Goal: Task Accomplishment & Management: Complete application form

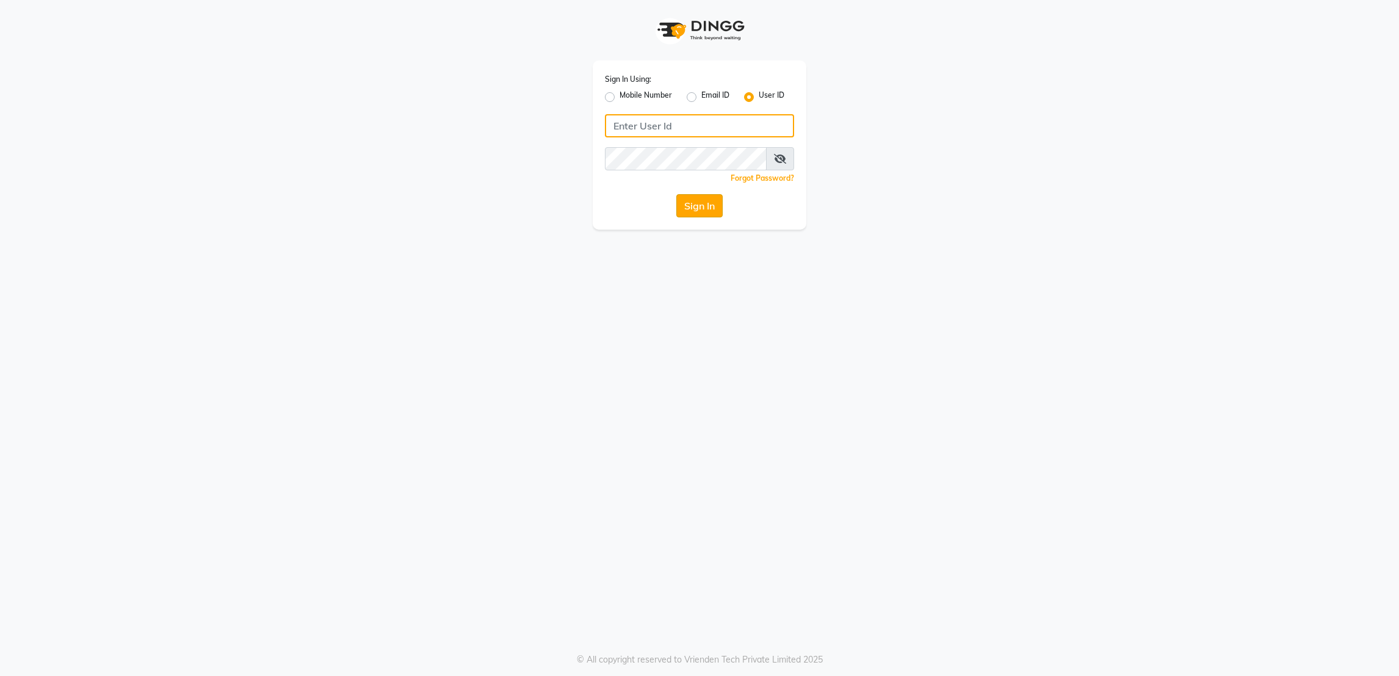
type input "rk123"
click at [697, 206] on button "Sign In" at bounding box center [699, 205] width 46 height 23
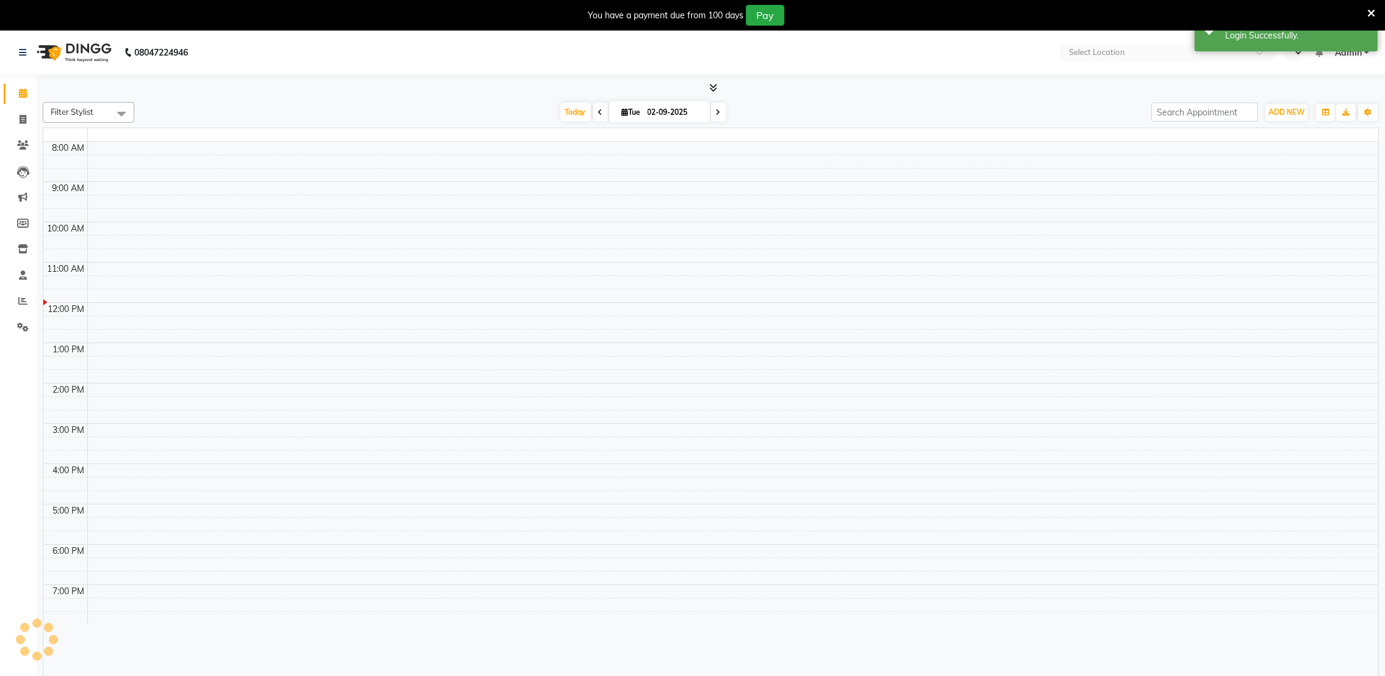
select select "en"
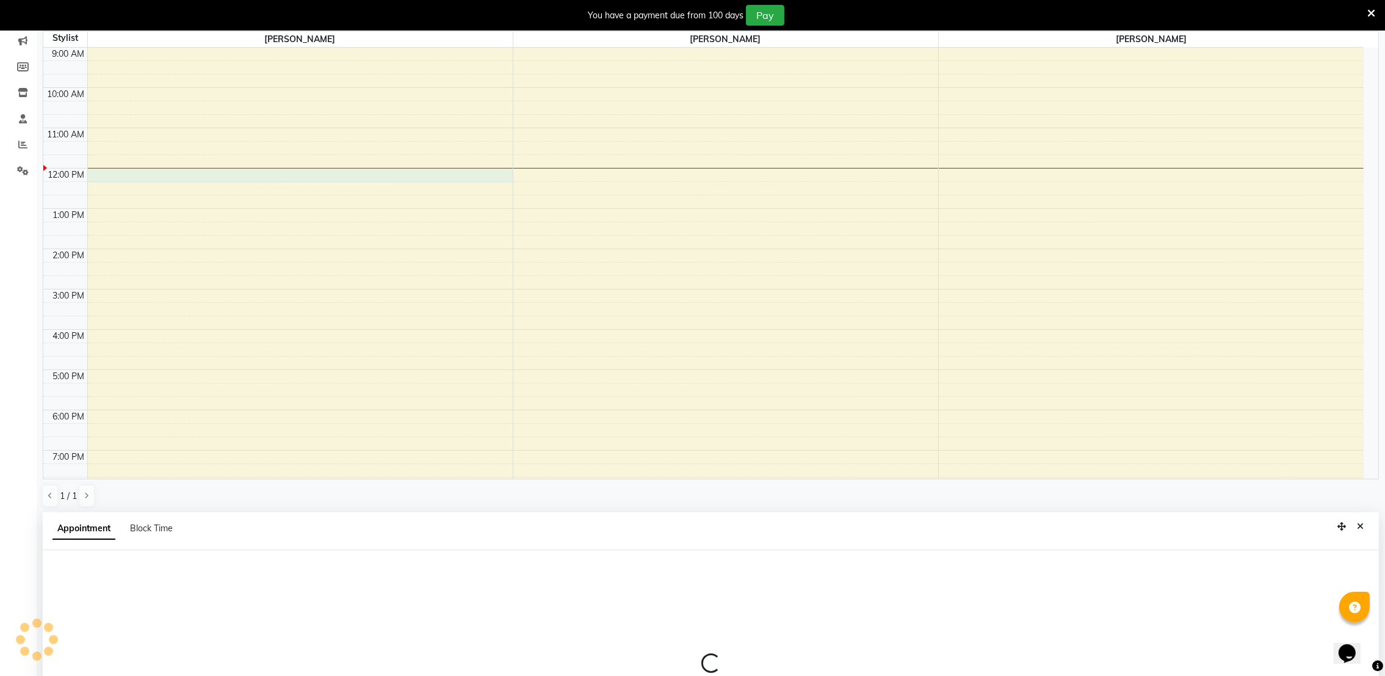
select select "72271"
select select "720"
select select "tentative"
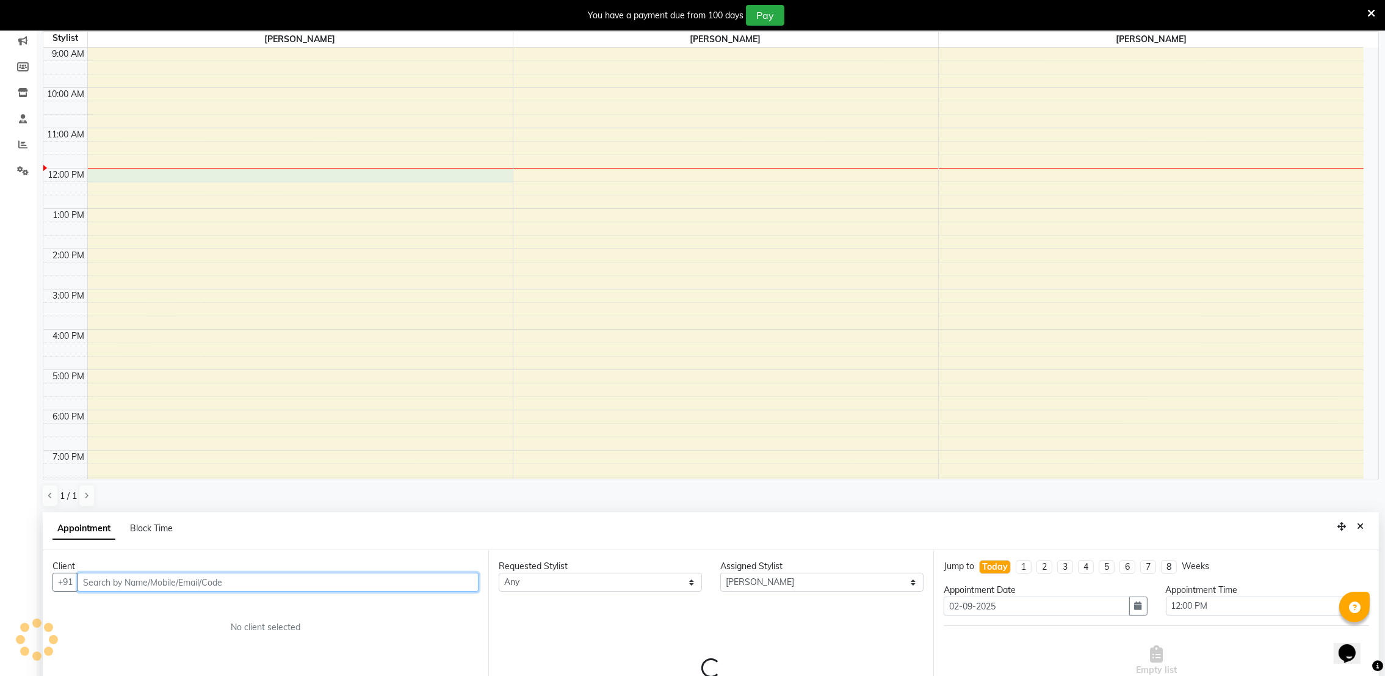
scroll to position [270, 0]
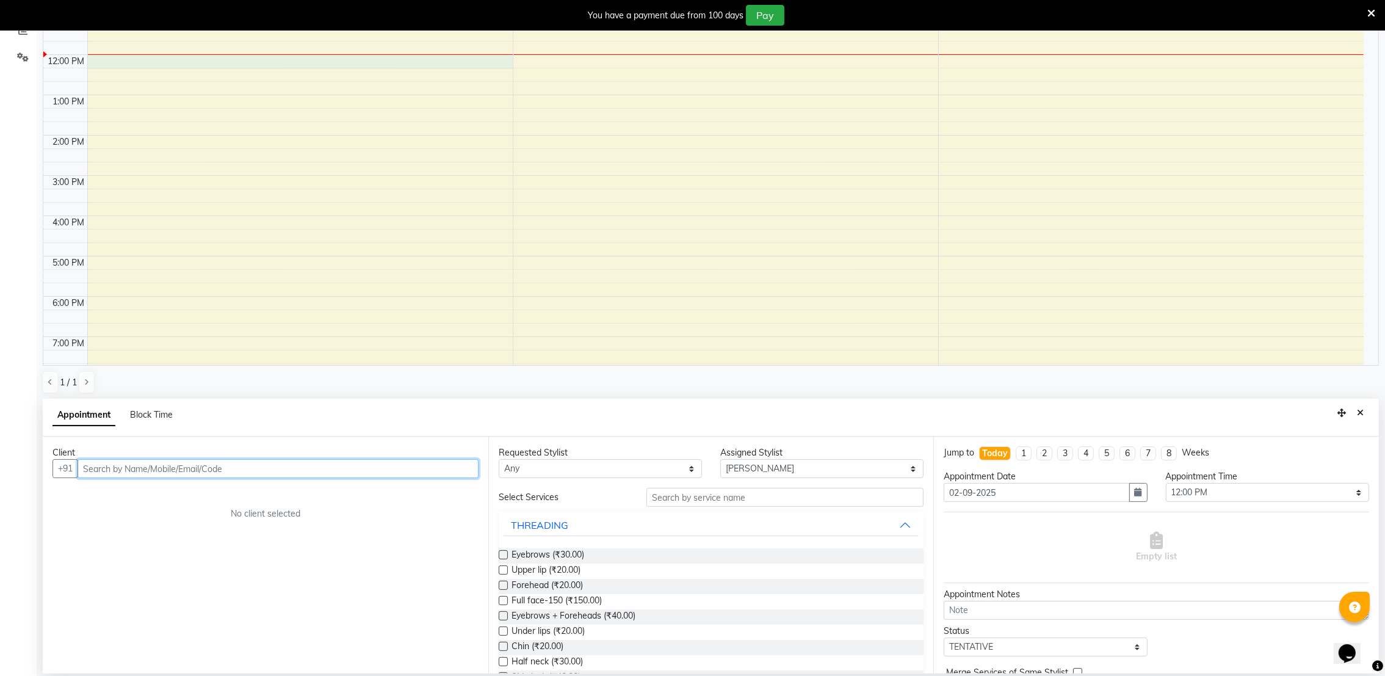
click at [167, 465] on input "text" at bounding box center [278, 468] width 401 height 19
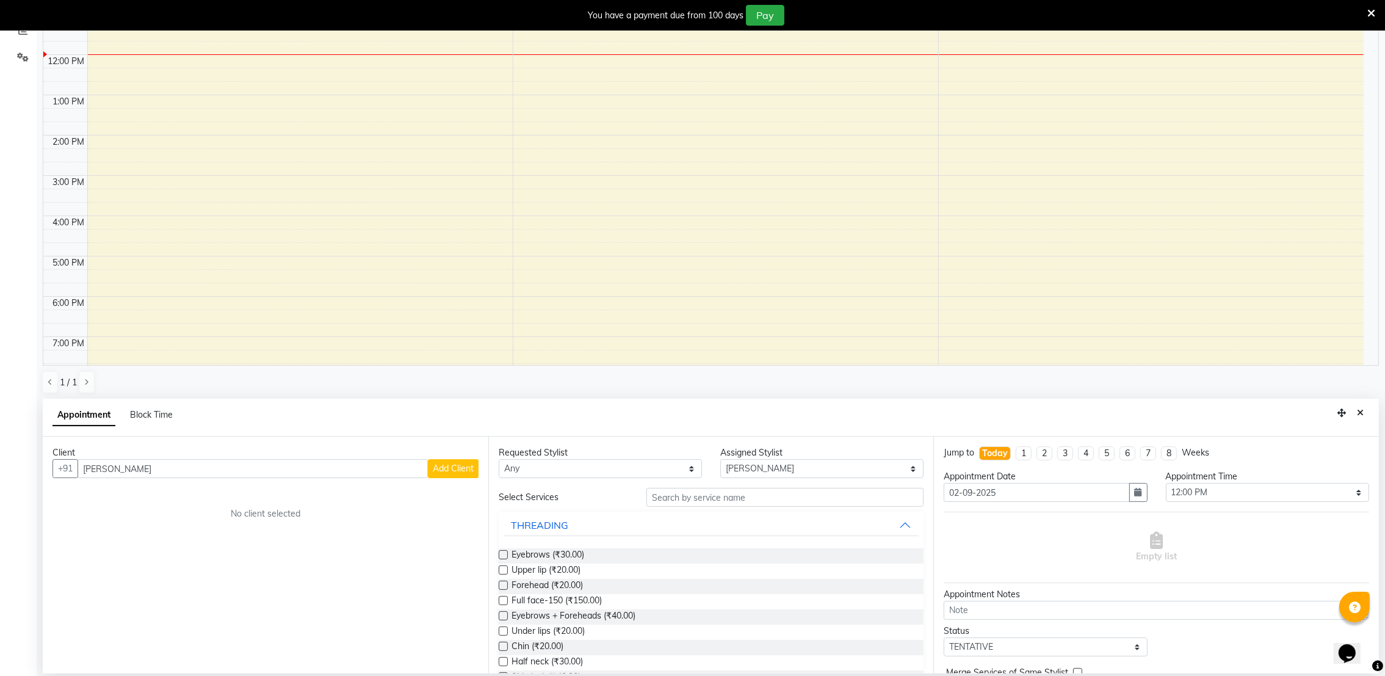
click at [156, 513] on div "No client selected" at bounding box center [265, 513] width 367 height 13
click at [122, 475] on input "[PERSON_NAME]" at bounding box center [253, 468] width 350 height 19
type input "M"
type input "J"
click at [141, 469] on input "706910008" at bounding box center [253, 468] width 350 height 19
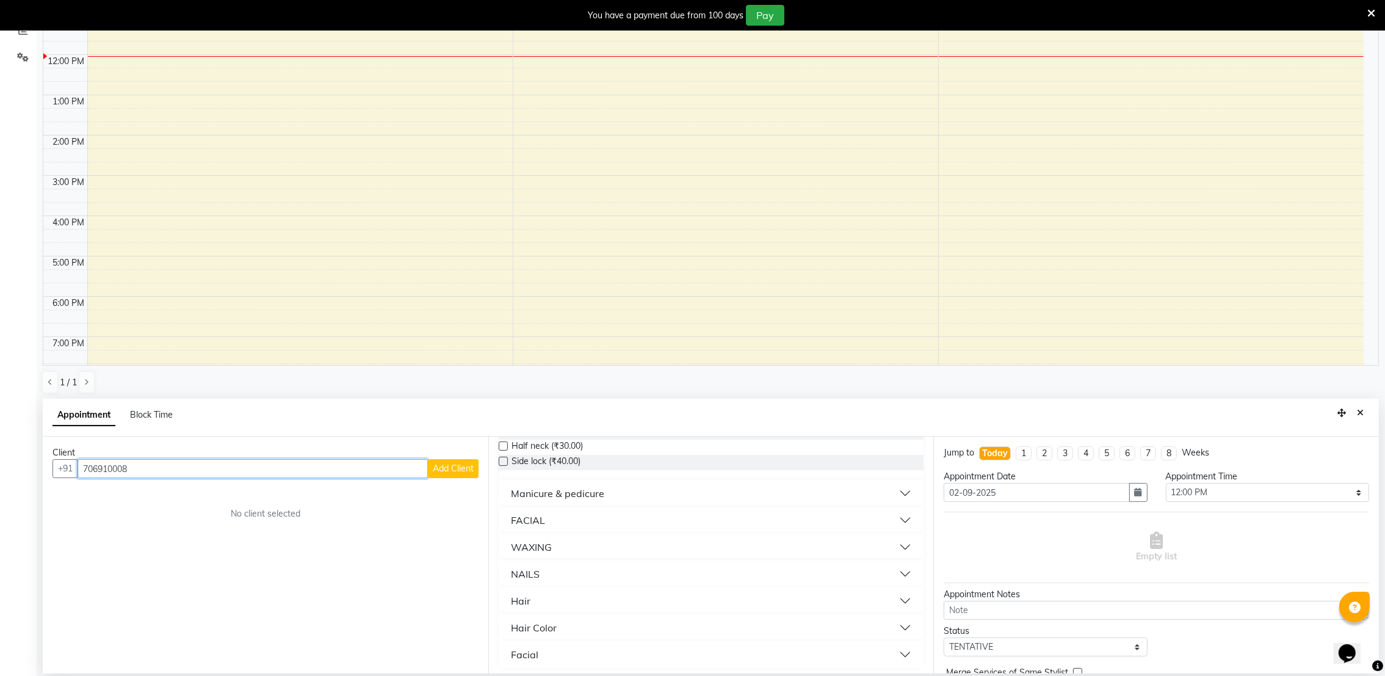
scroll to position [219, 0]
type input "706910008"
click at [543, 587] on button "Hair" at bounding box center [712, 597] width 416 height 22
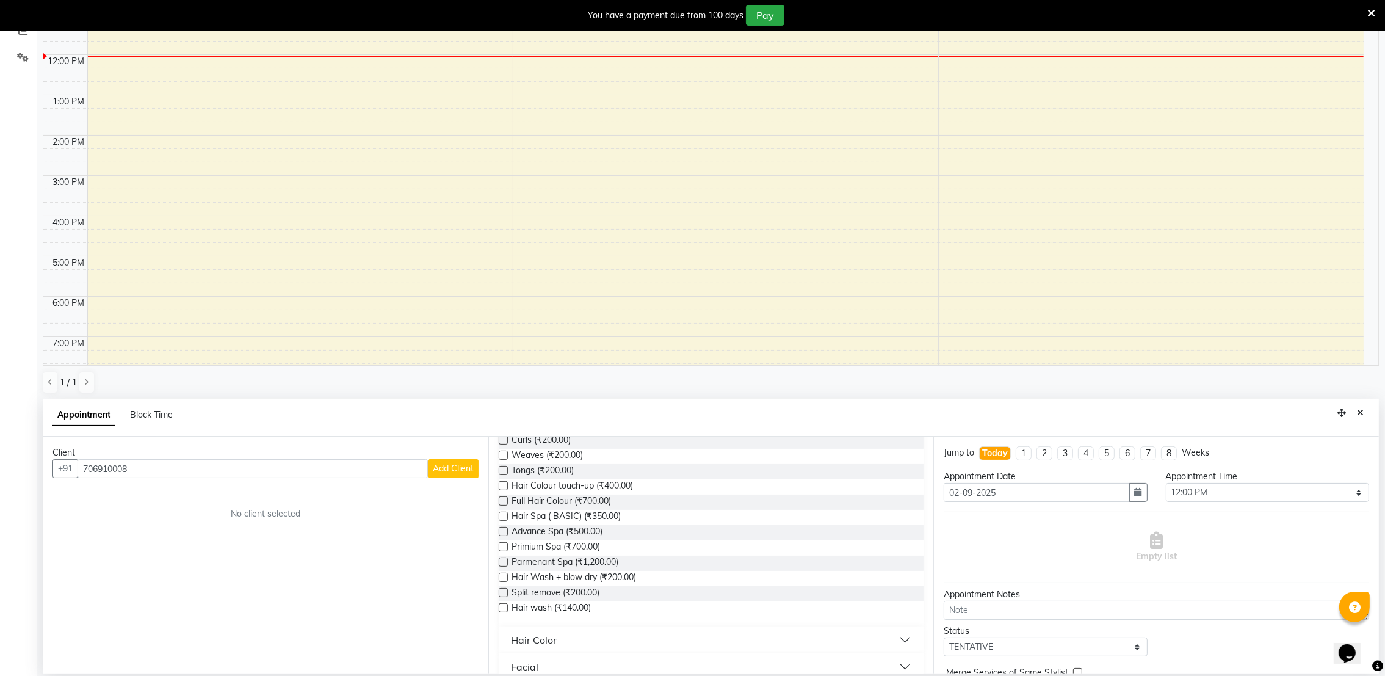
scroll to position [544, 0]
click at [561, 620] on button "Hair Color" at bounding box center [712, 624] width 416 height 22
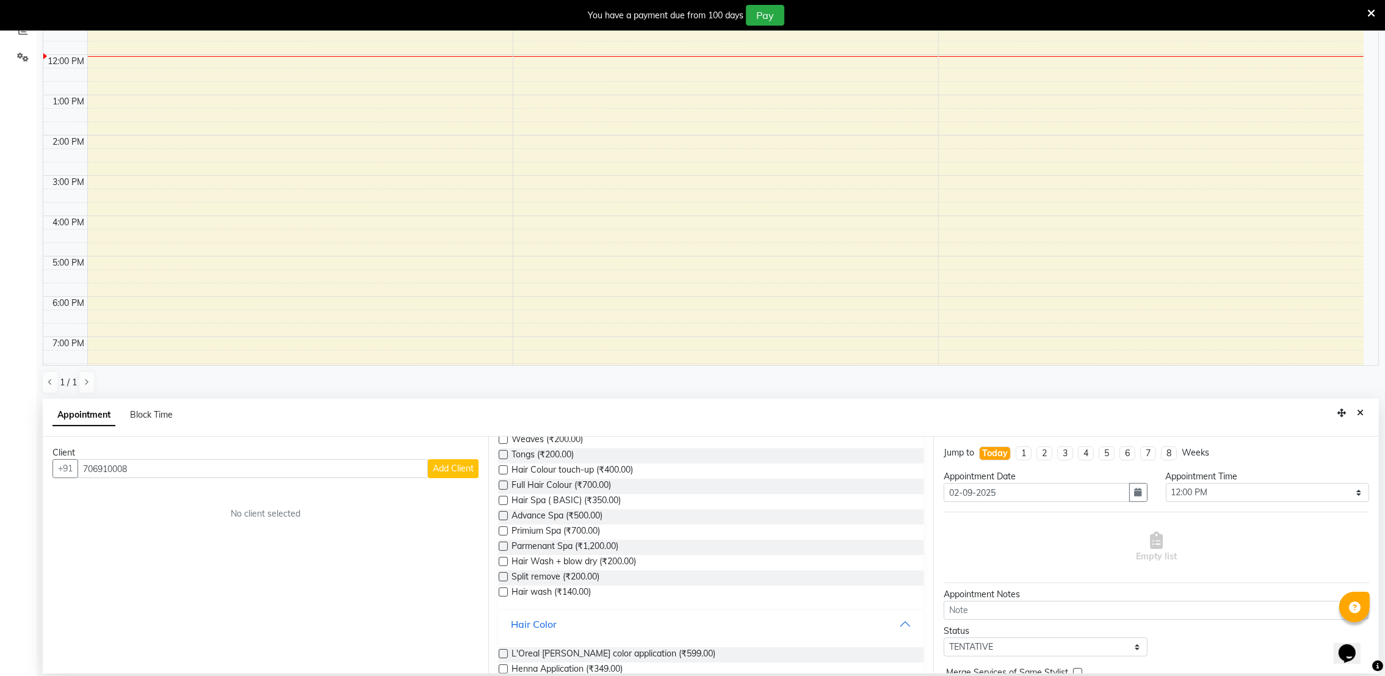
scroll to position [595, 0]
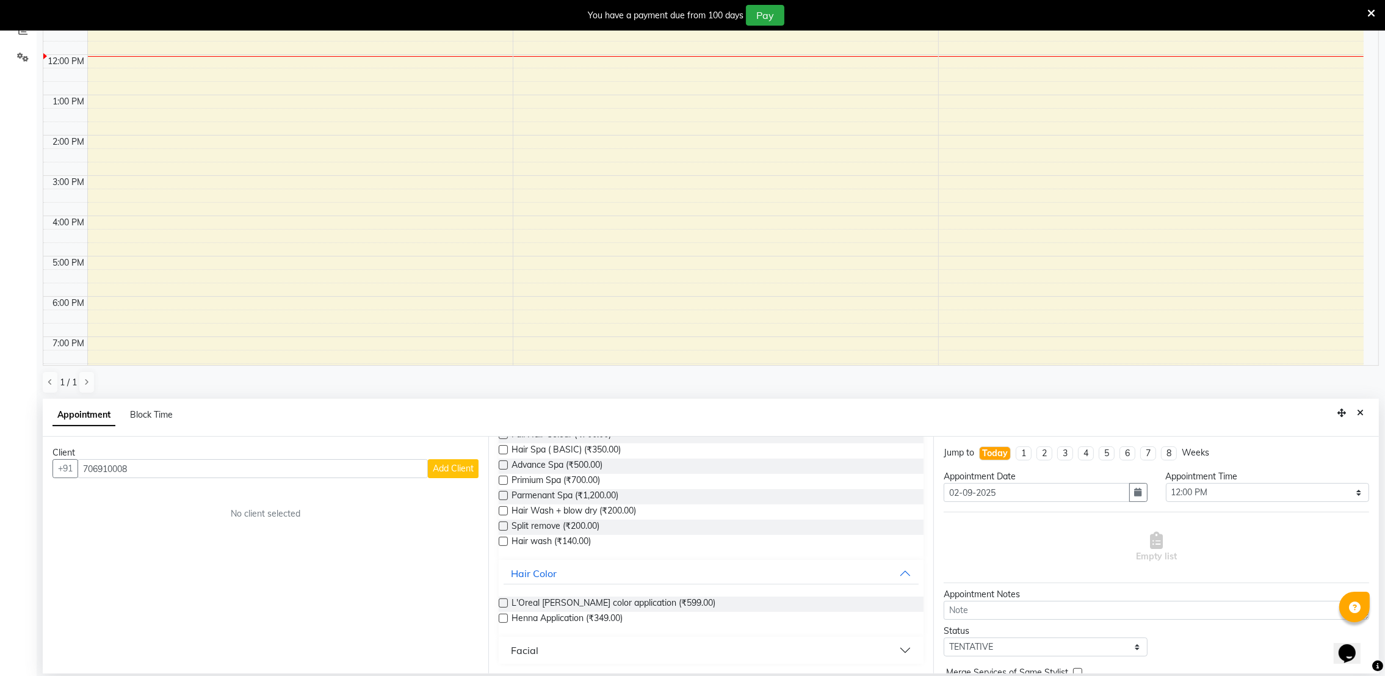
click at [561, 620] on span "Henna Application (₹349.00)" at bounding box center [567, 619] width 111 height 15
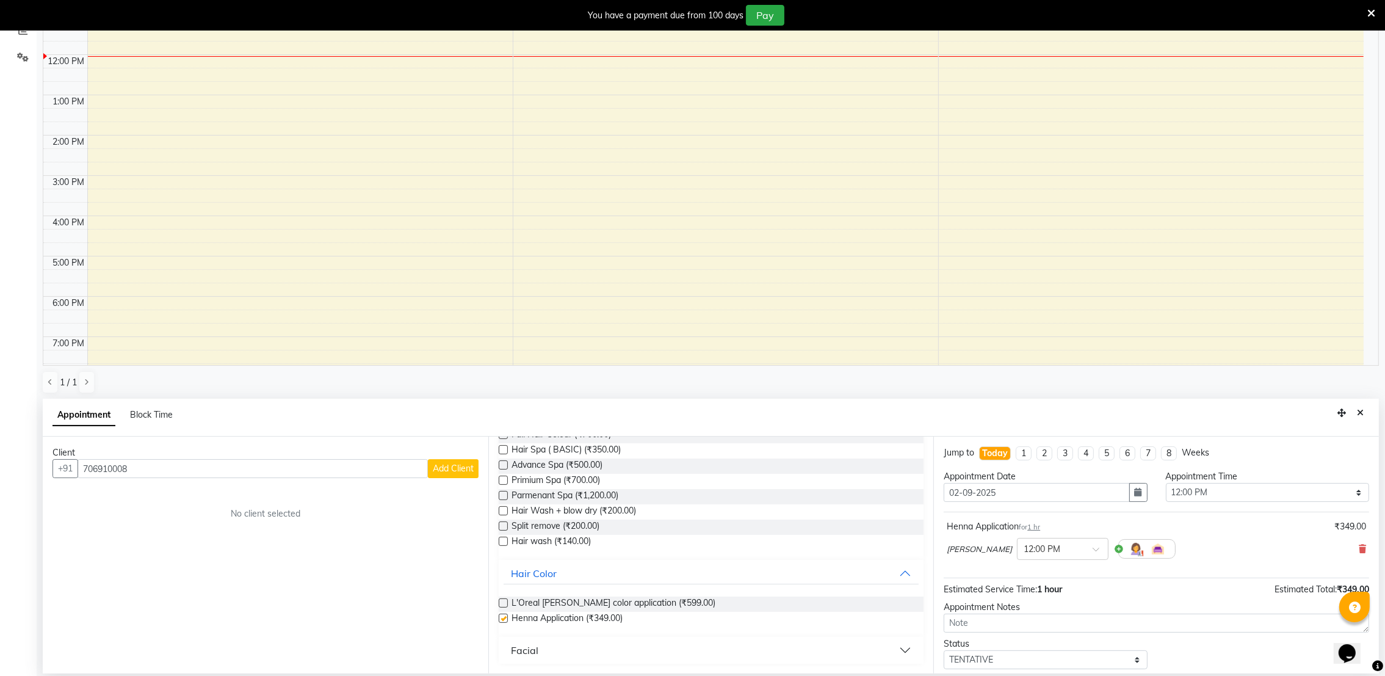
checkbox input "false"
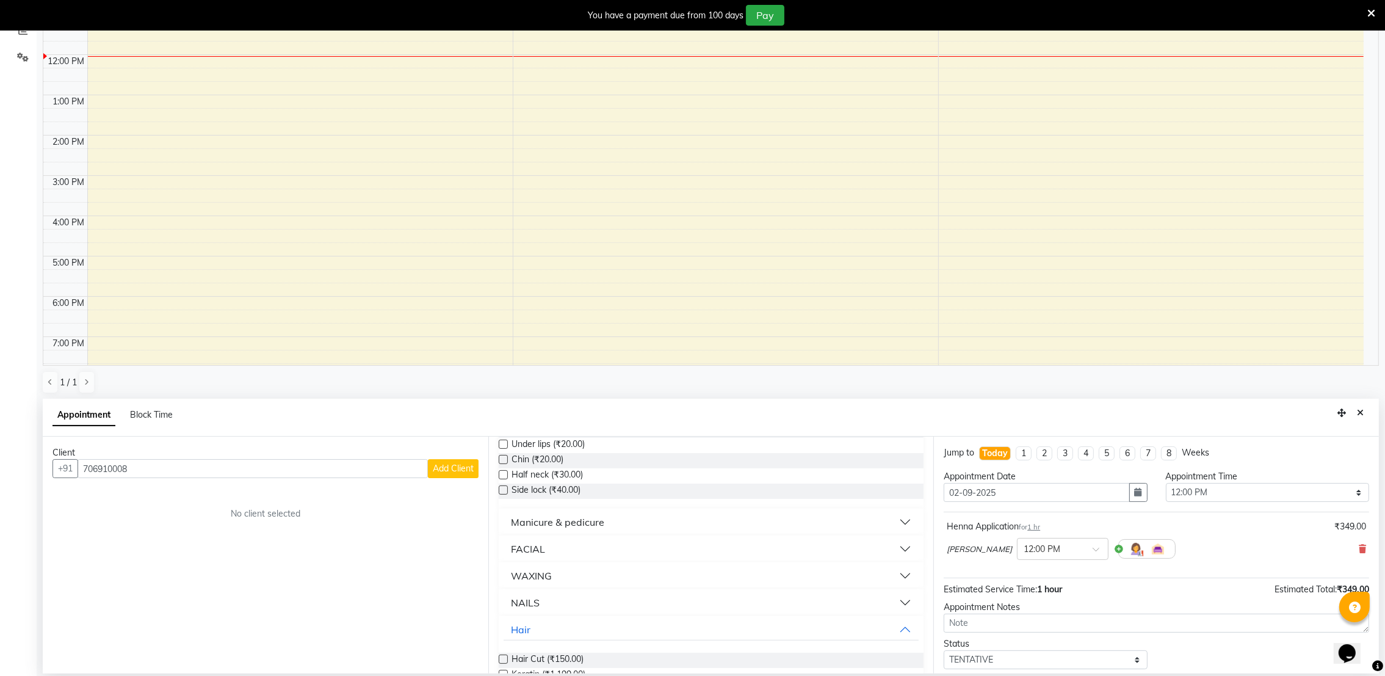
scroll to position [209, 0]
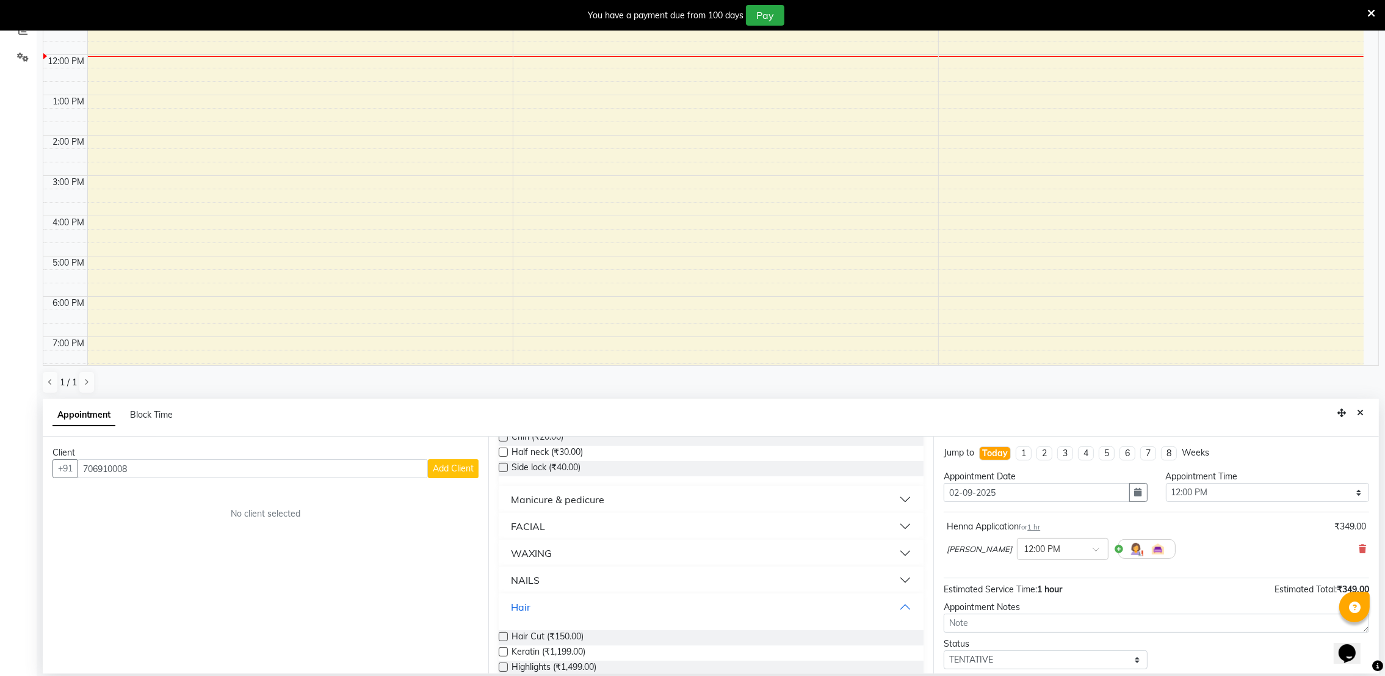
click at [541, 606] on button "Hair" at bounding box center [712, 607] width 416 height 22
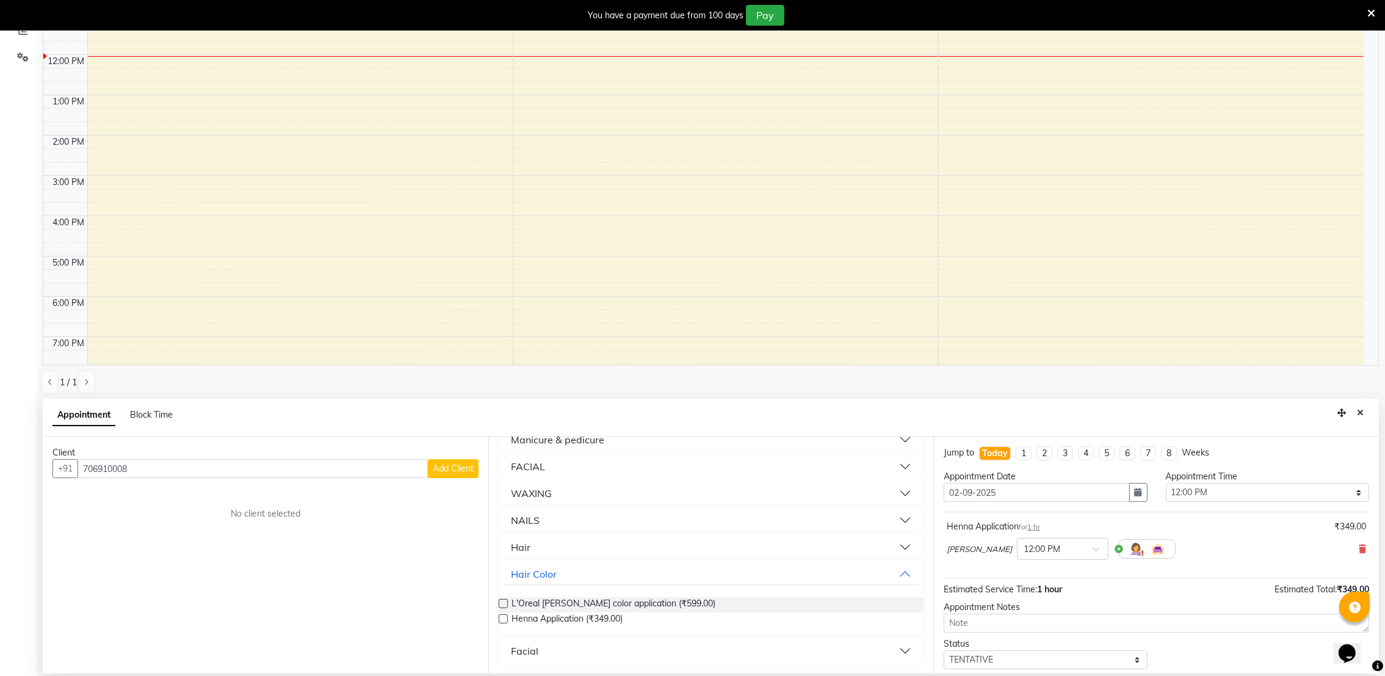
click at [518, 550] on div "Hair" at bounding box center [521, 547] width 20 height 15
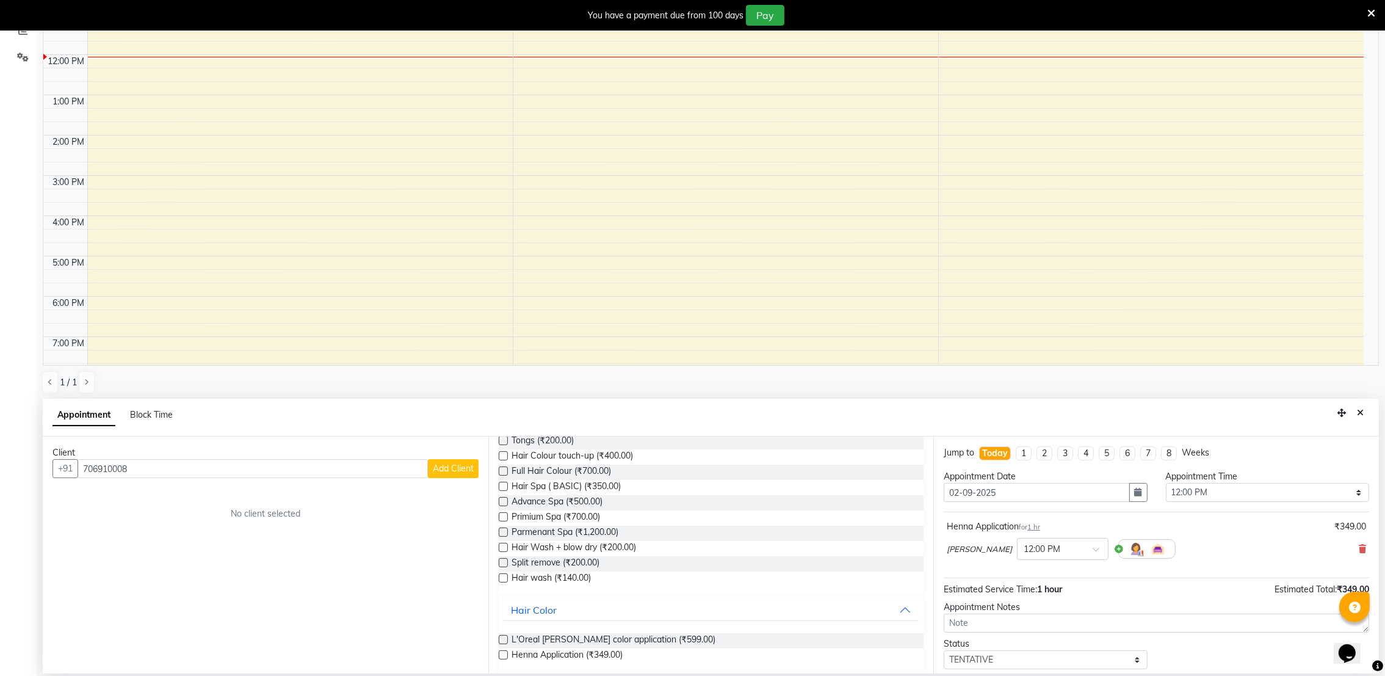
scroll to position [557, 0]
click at [139, 463] on input "706910008" at bounding box center [253, 468] width 350 height 19
type input "7"
type input "P"
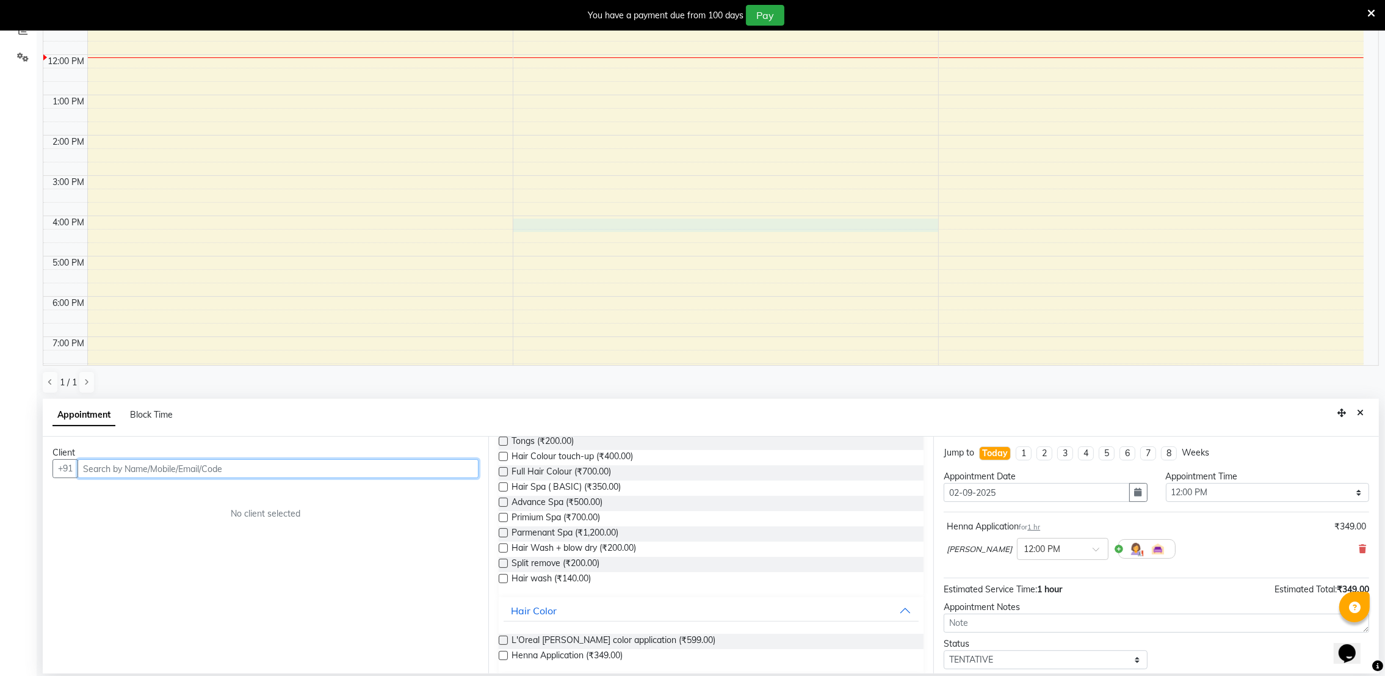
click at [896, 228] on div "9:00 AM 10:00 AM 11:00 AM 12:00 PM 1:00 PM 2:00 PM 3:00 PM 4:00 PM 5:00 PM 6:00…" at bounding box center [703, 175] width 1320 height 483
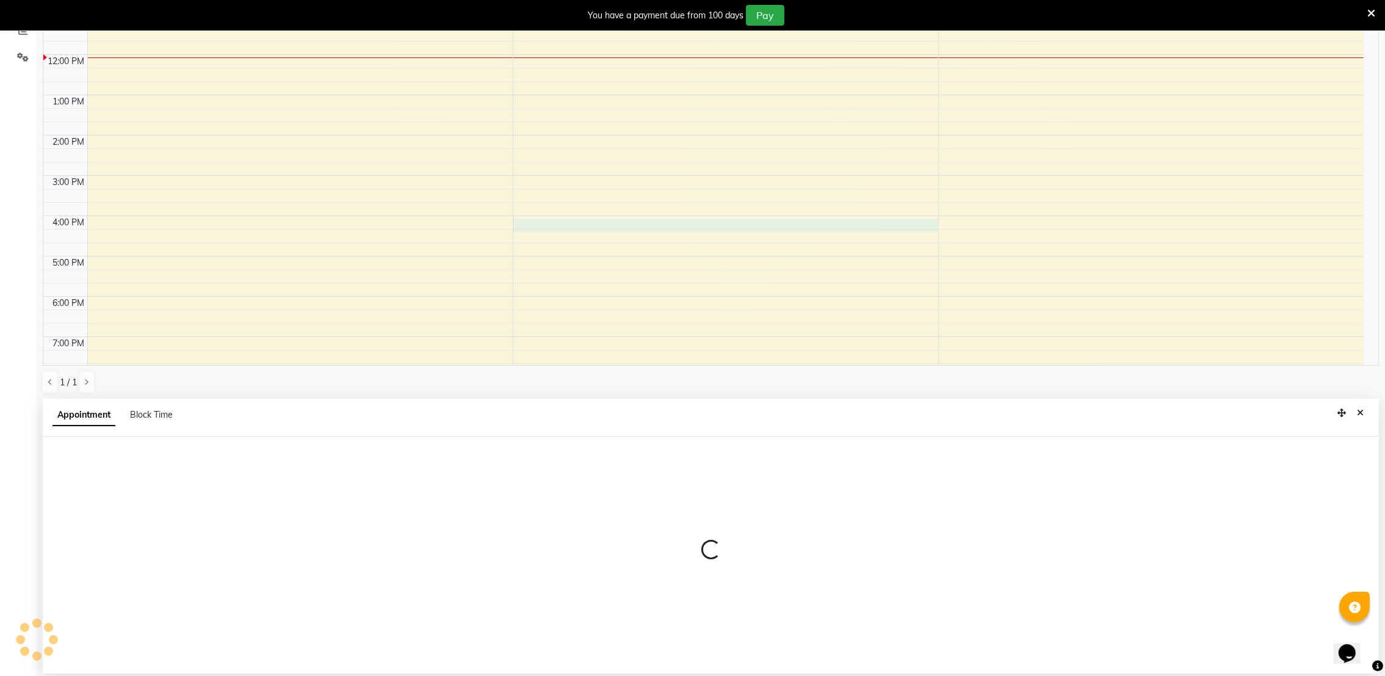
select select "72269"
select select "tentative"
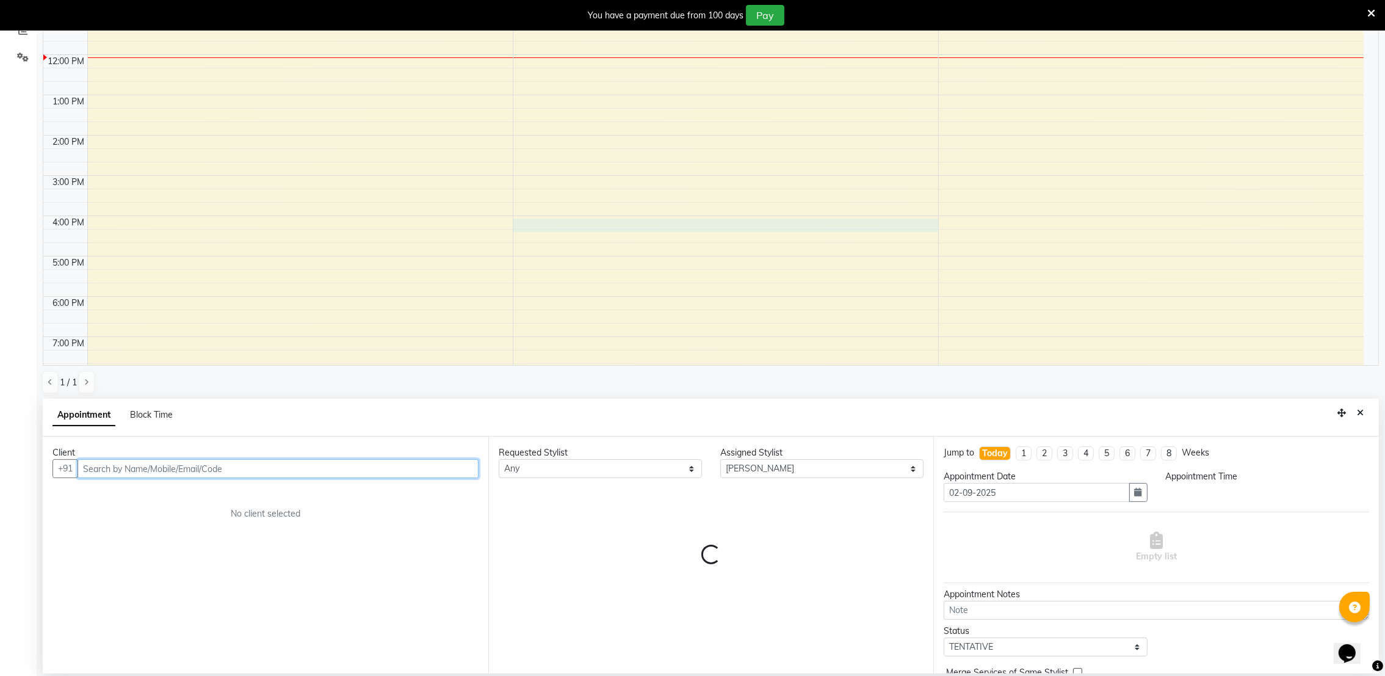
select select "960"
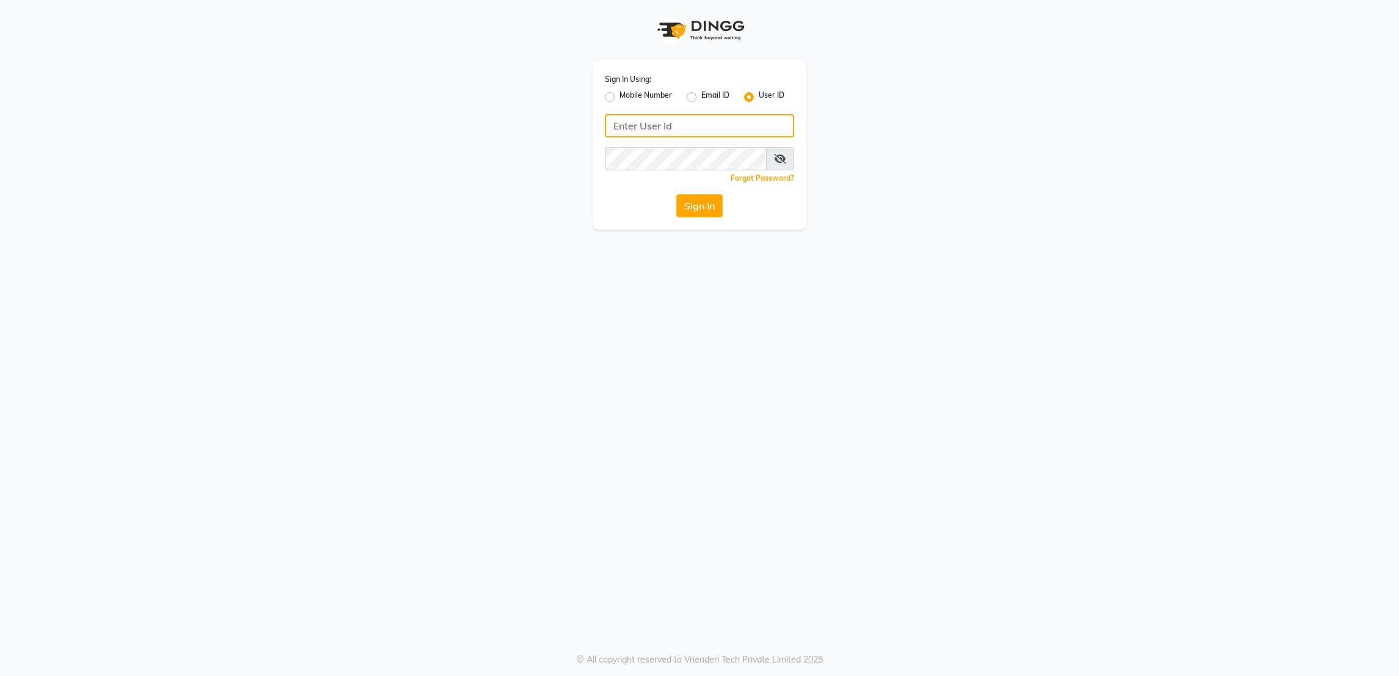
type input "rk123"
click at [702, 202] on button "Sign In" at bounding box center [699, 205] width 46 height 23
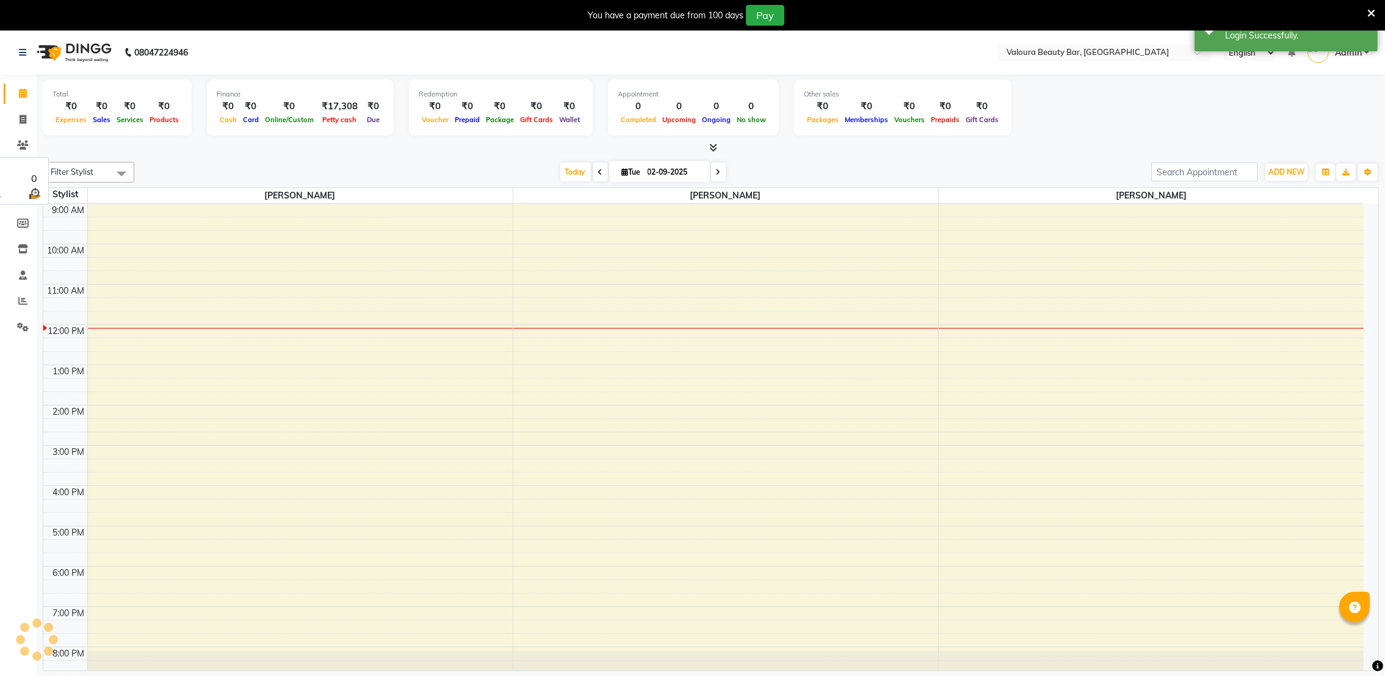
select select "en"
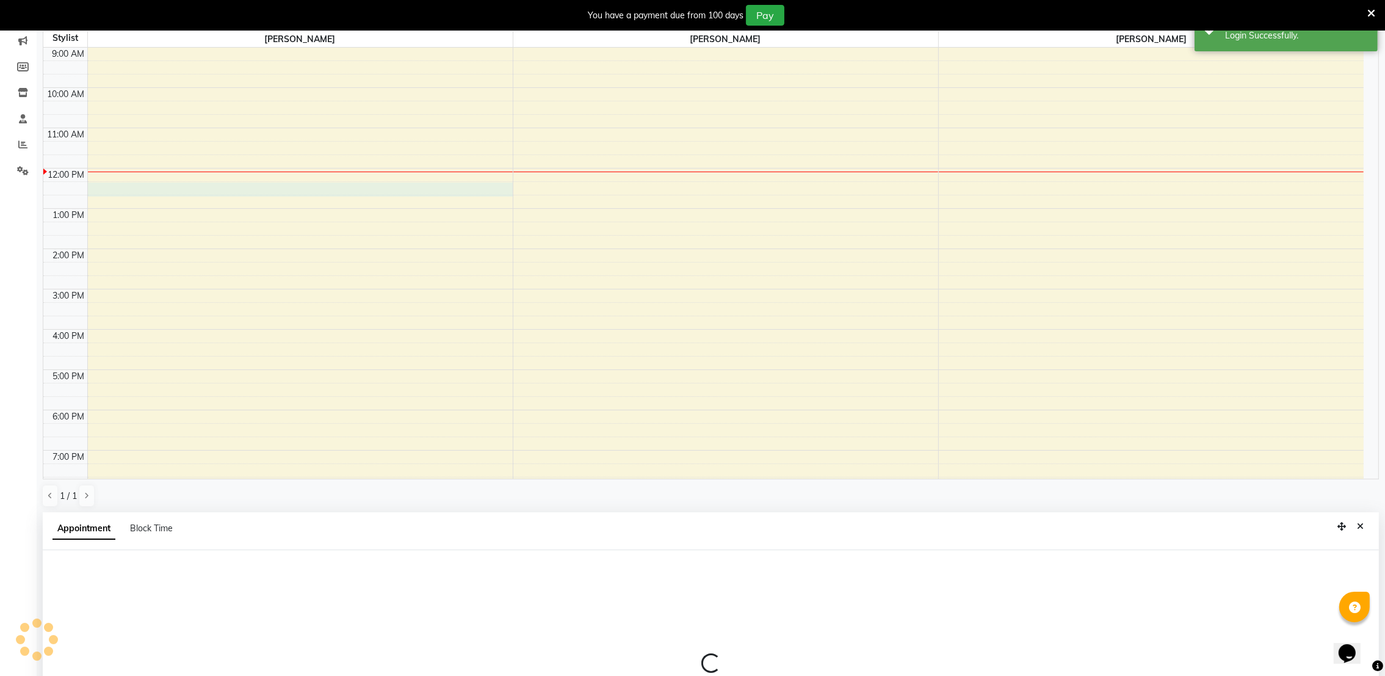
scroll to position [270, 0]
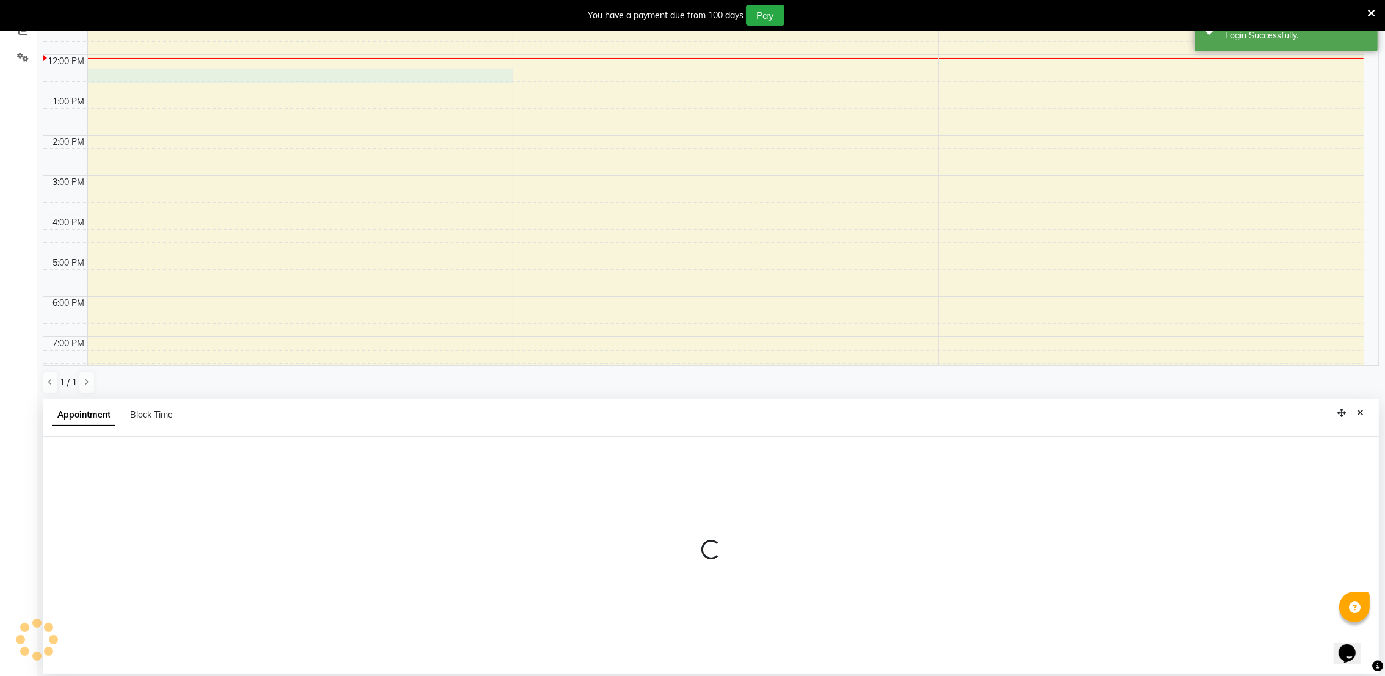
select select "72271"
select select "735"
select select "tentative"
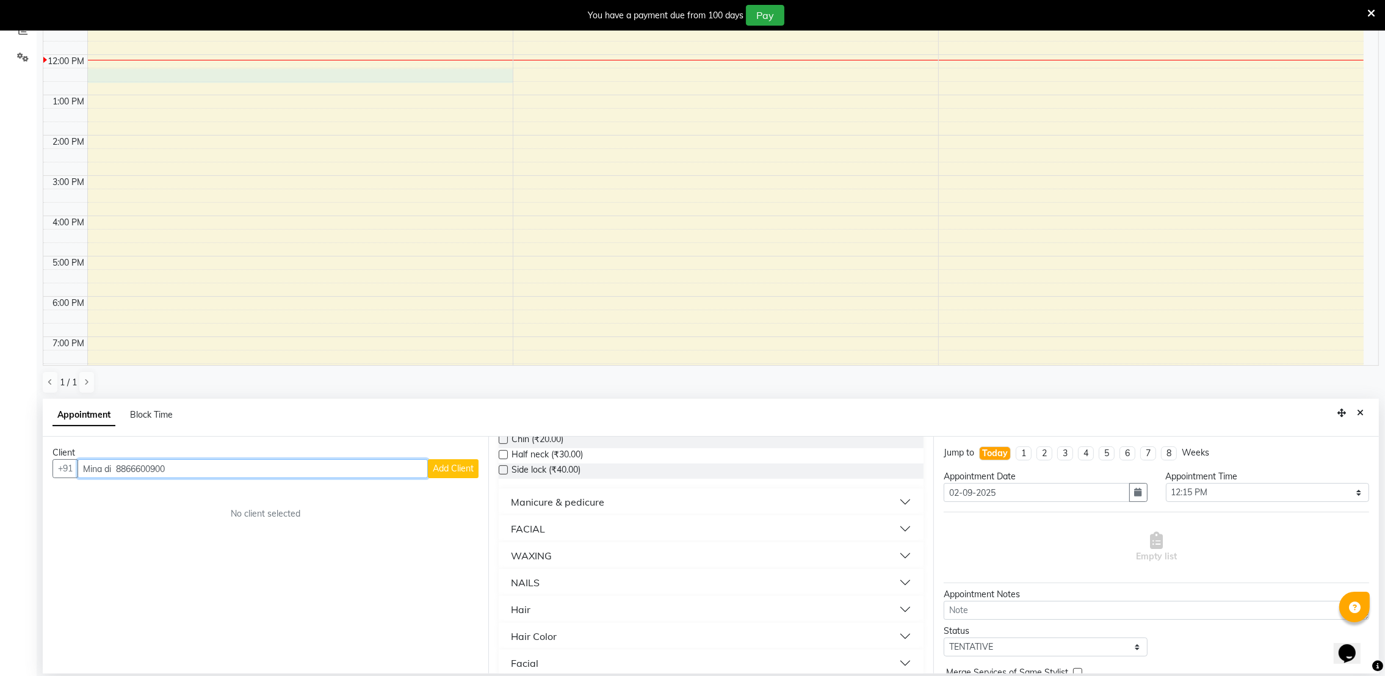
scroll to position [219, 0]
type input "Mina di 8866600900"
click at [550, 619] on div "Hair Color" at bounding box center [534, 624] width 46 height 15
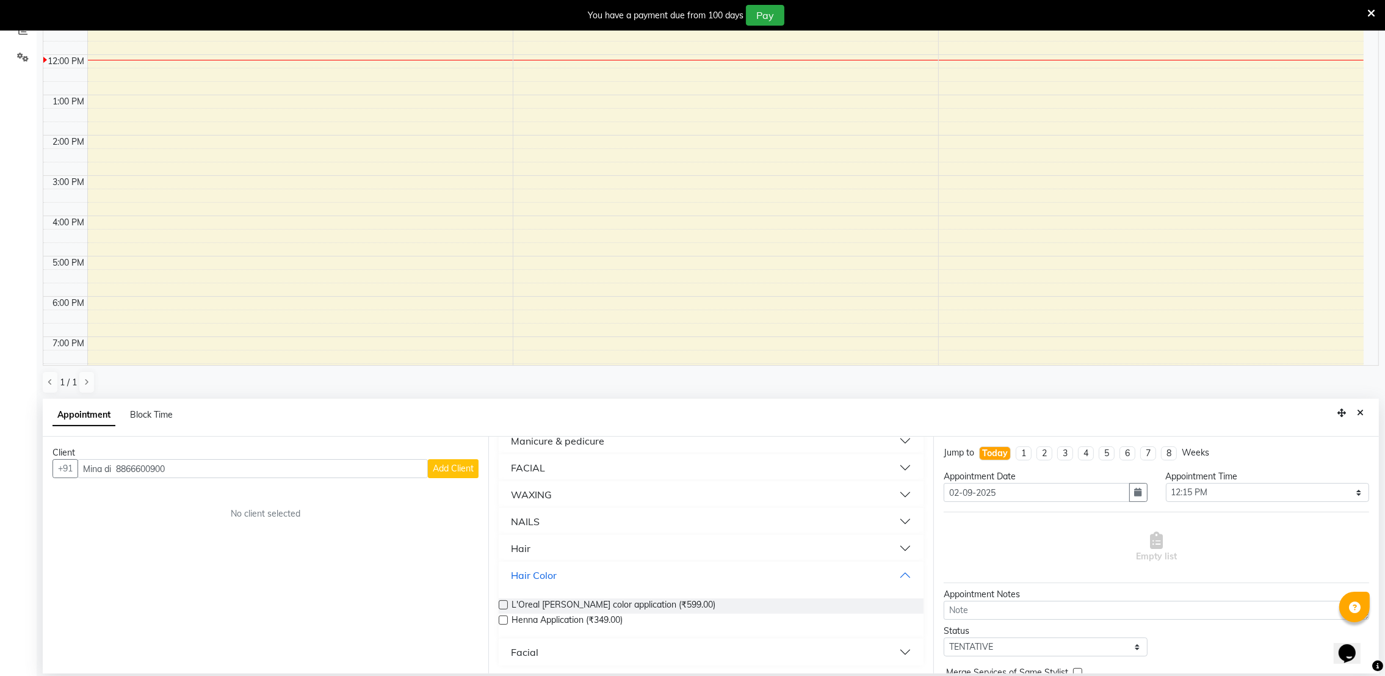
scroll to position [269, 0]
drag, startPoint x: 570, startPoint y: 635, endPoint x: 714, endPoint y: 645, distance: 143.8
click at [714, 645] on ngb-accordion "THREADING Eyebrows (₹30.00) Upper lip (₹20.00) Forehead (₹20.00) Full face-150 …" at bounding box center [711, 453] width 425 height 422
click at [714, 645] on button "Facial" at bounding box center [712, 651] width 416 height 22
click at [248, 637] on div "Client +91 Mina di 8866600900 Add Client No client selected" at bounding box center [266, 554] width 446 height 237
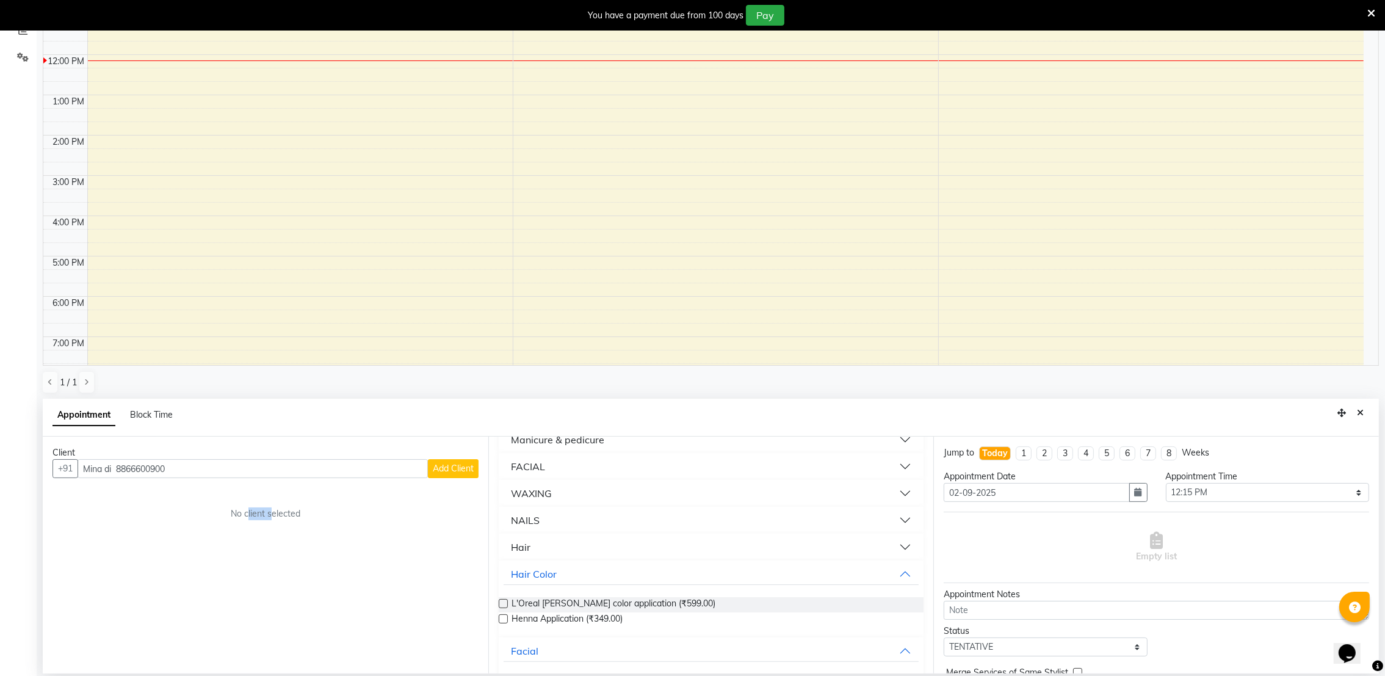
click at [248, 637] on div "Client +91 Mina di 8866600900 Add Client No client selected" at bounding box center [266, 554] width 446 height 237
click at [554, 576] on div "Hair Color" at bounding box center [534, 573] width 46 height 15
click at [541, 576] on div "Hair Color" at bounding box center [534, 573] width 46 height 15
click at [786, 325] on div "9:00 AM 10:00 AM 11:00 AM 12:00 PM 1:00 PM 2:00 PM 3:00 PM 4:00 PM 5:00 PM 6:00…" at bounding box center [703, 175] width 1320 height 483
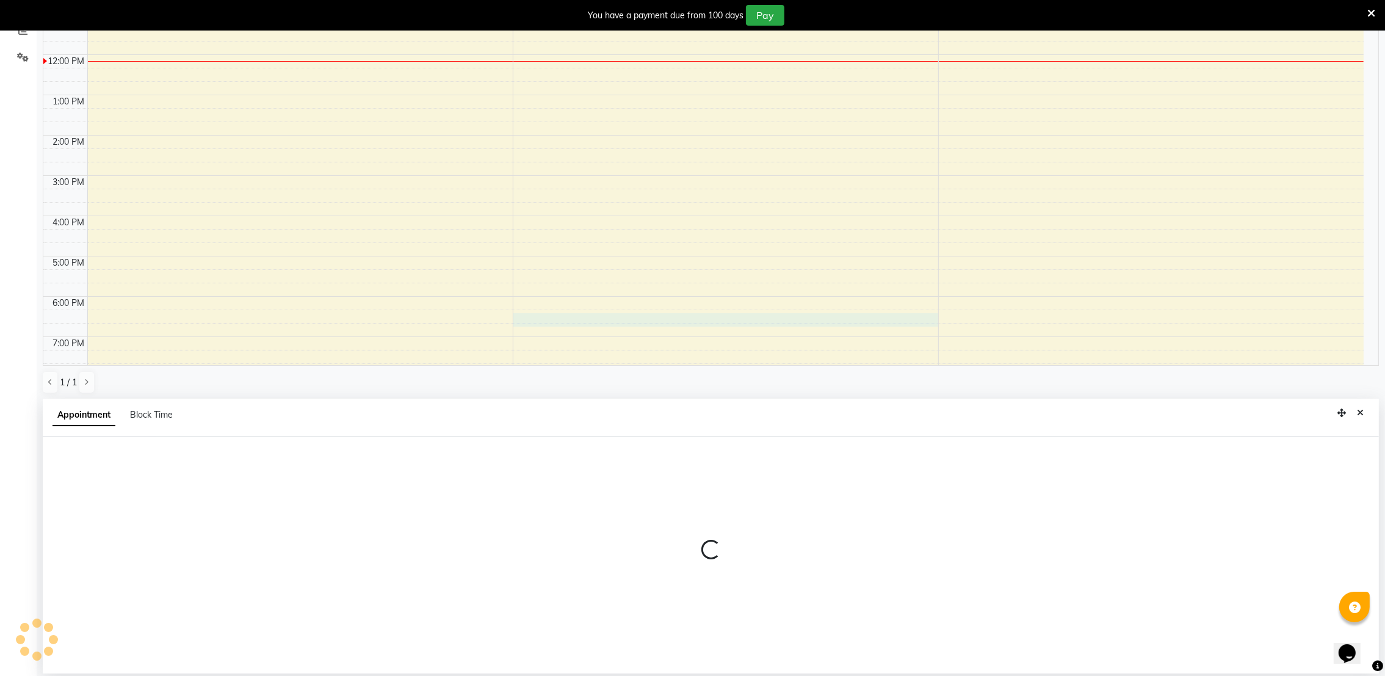
select select "72269"
select select "1095"
select select "tentative"
